Goal: Register for event/course

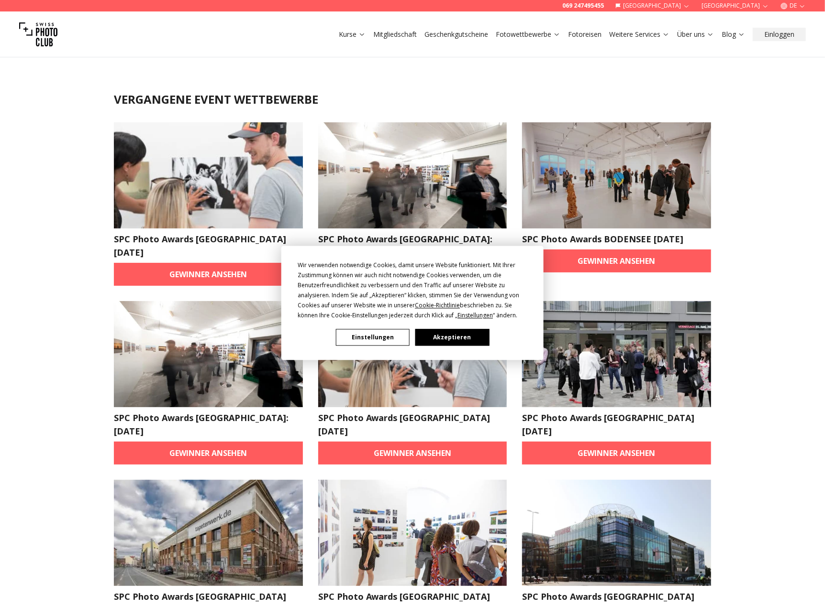
click at [441, 335] on button "Akzeptieren" at bounding box center [452, 338] width 74 height 17
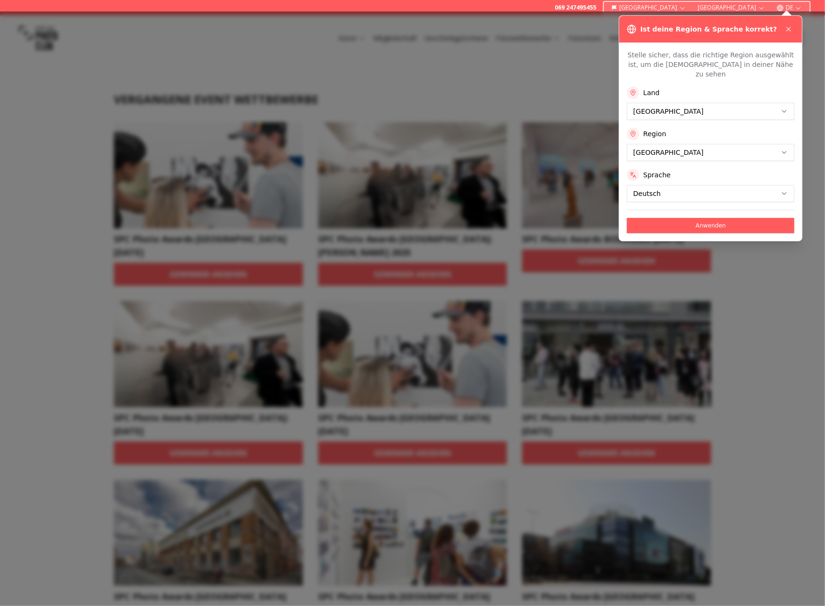
click at [697, 218] on button "Anwenden" at bounding box center [710, 225] width 167 height 15
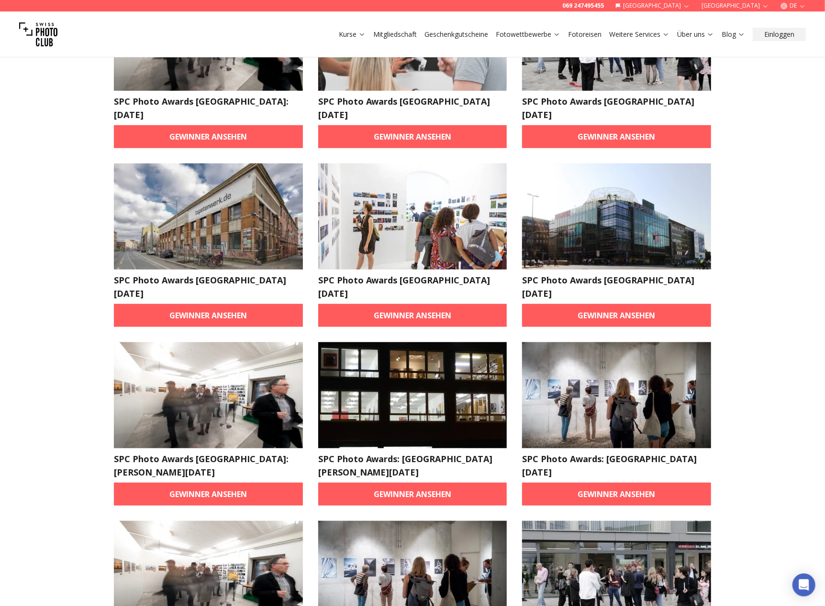
scroll to position [335, 0]
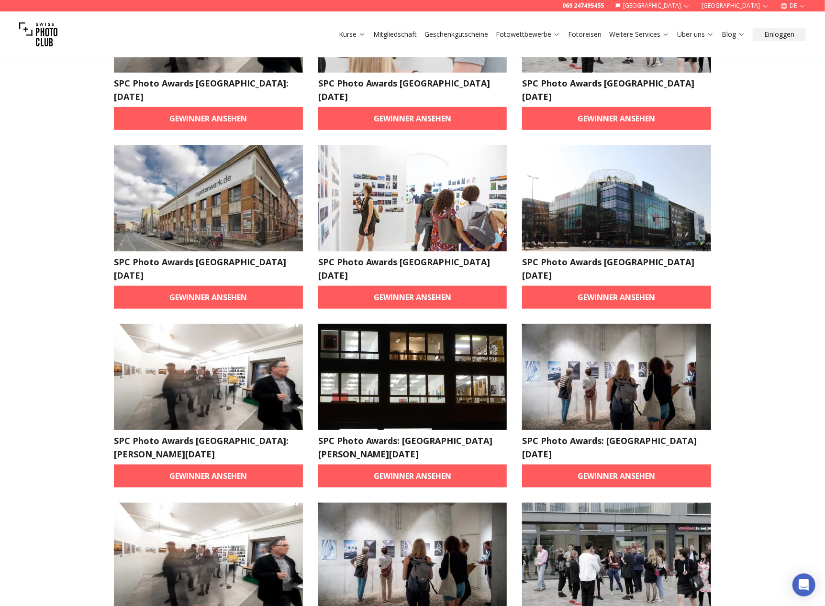
click at [402, 200] on img at bounding box center [412, 198] width 189 height 106
click at [413, 286] on link "Gewinner ansehen" at bounding box center [412, 297] width 189 height 23
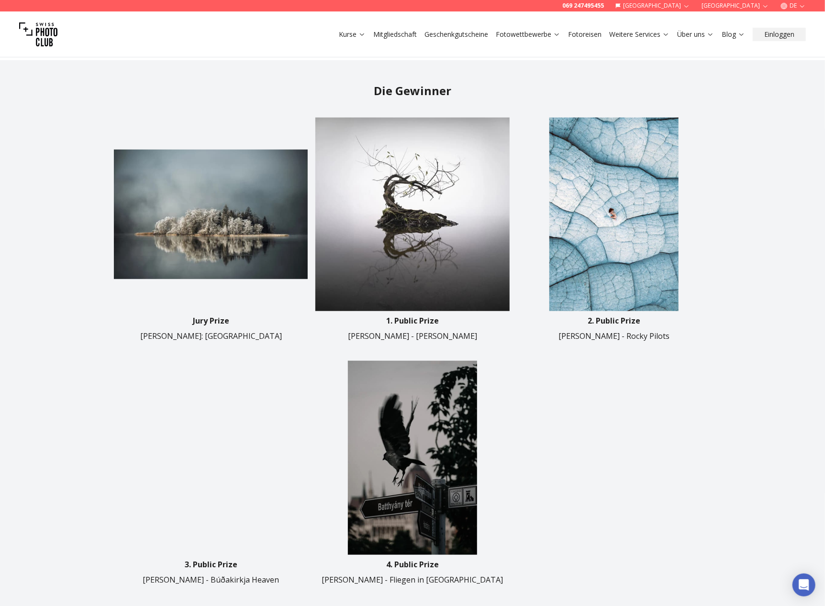
scroll to position [335, 0]
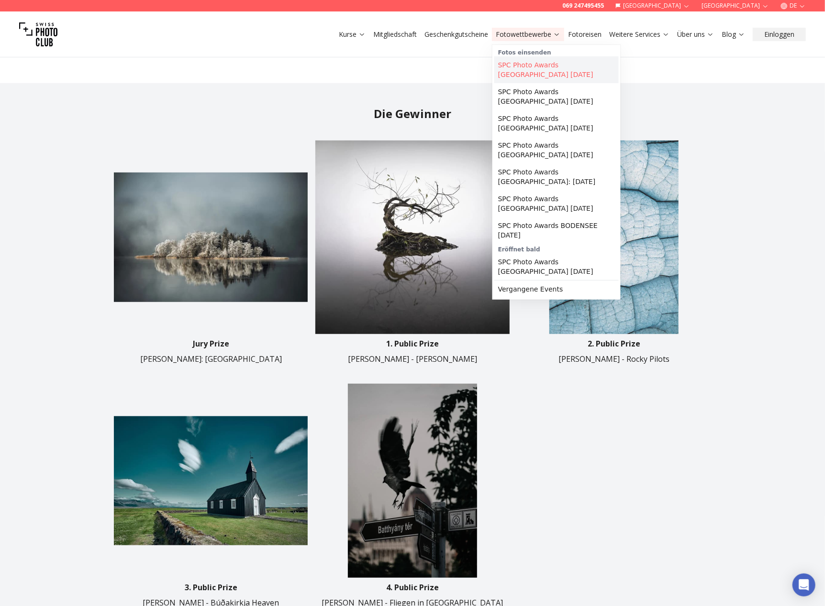
click at [530, 65] on link "SPC Photo Awards [GEOGRAPHIC_DATA] [DATE]" at bounding box center [556, 69] width 124 height 27
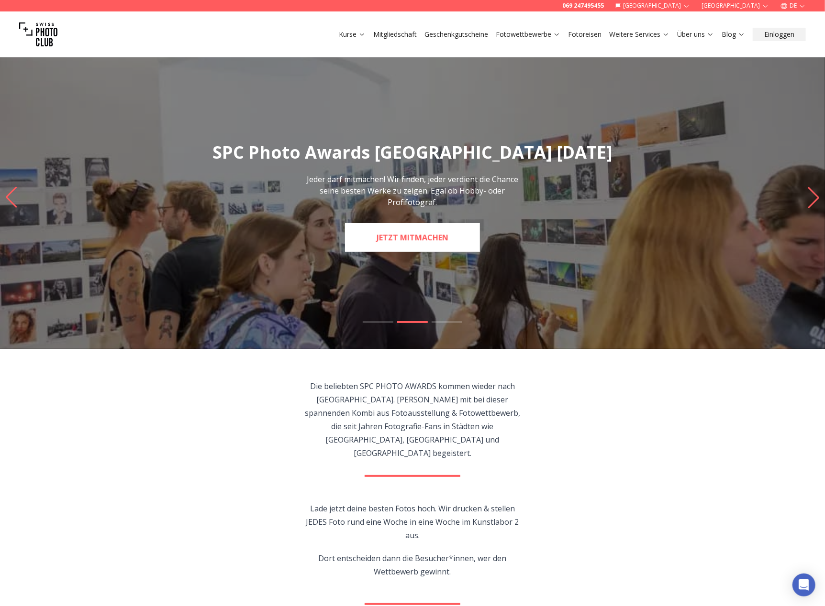
click at [0, 0] on slot "SPC Photo Awards [GEOGRAPHIC_DATA] [DATE] Hier entscheiden die Besucher wer gew…" at bounding box center [0, 0] width 0 height 0
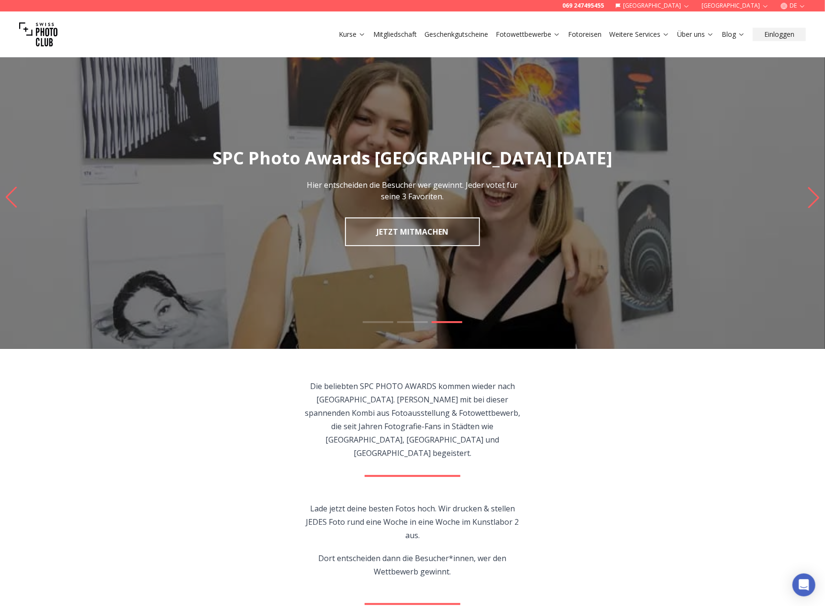
click at [397, 236] on link "JETZT MITMACHEN" at bounding box center [412, 232] width 135 height 29
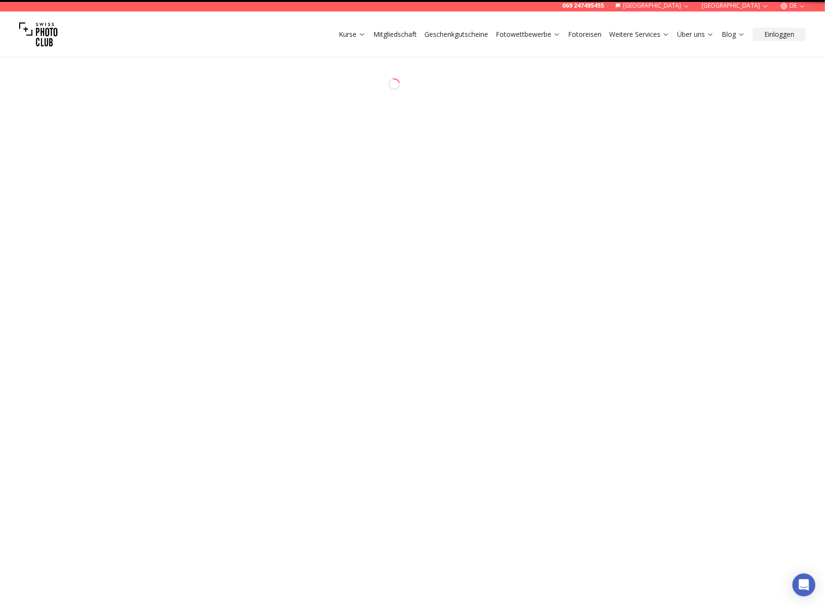
select select "*******"
